Goal: Use online tool/utility

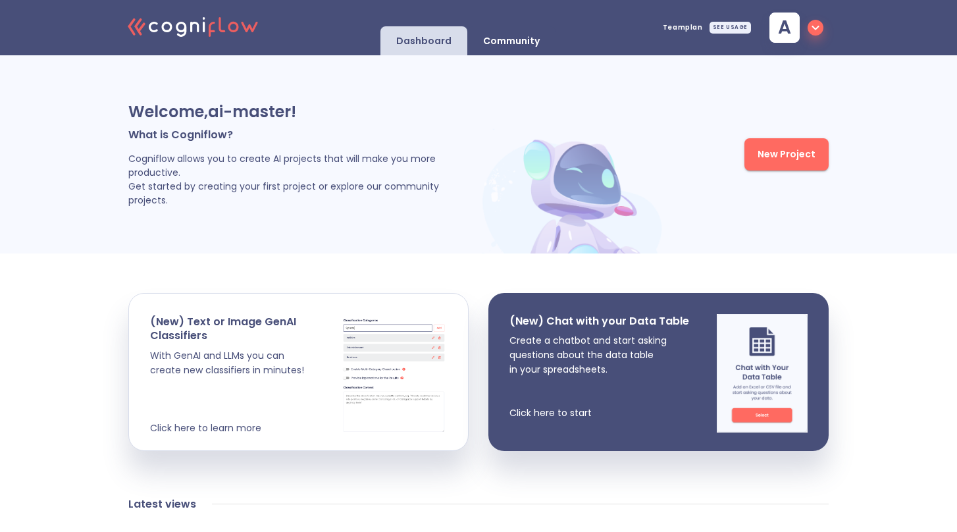
click at [521, 38] on p "Community" at bounding box center [511, 41] width 57 height 13
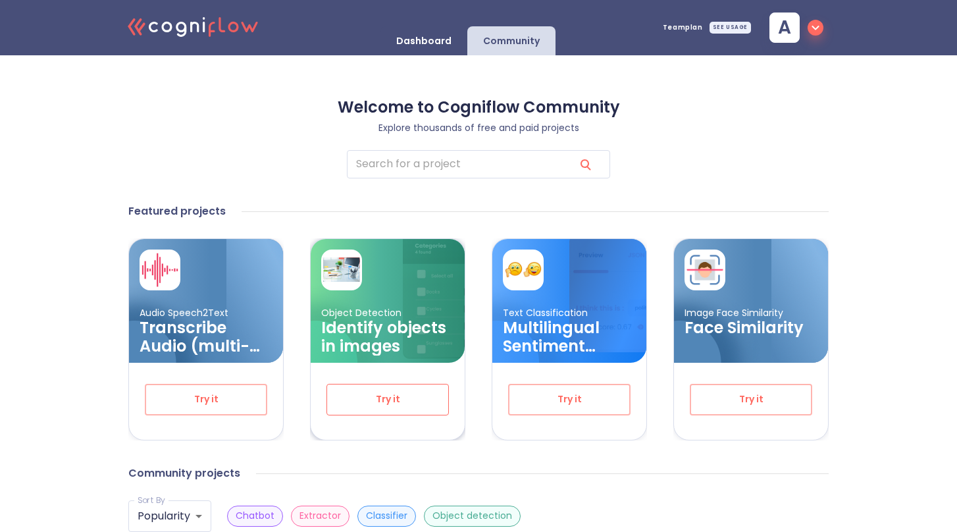
click at [401, 401] on span "Try it" at bounding box center [387, 399] width 79 height 16
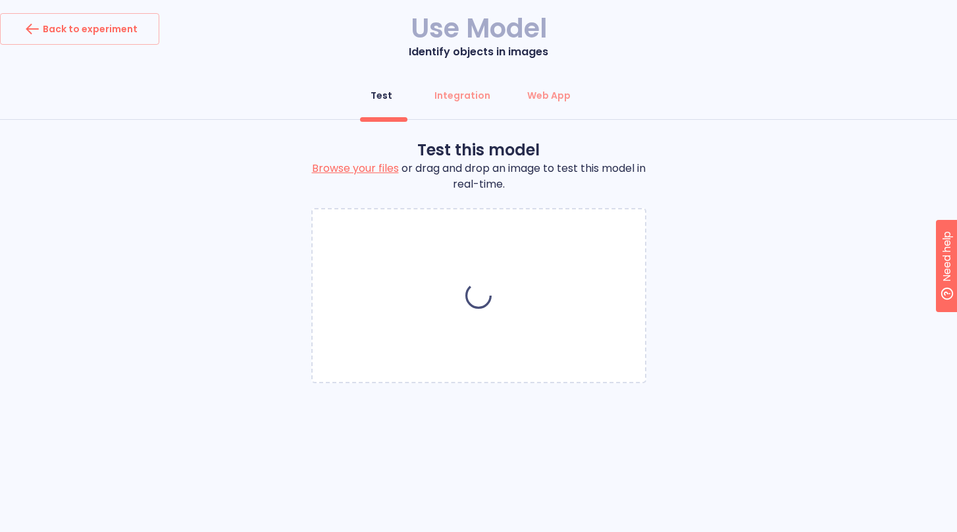
click at [223, 307] on div "Test this model Browse your files or drag and drop an image to test this model …" at bounding box center [478, 267] width 957 height 254
